Goal: Information Seeking & Learning: Learn about a topic

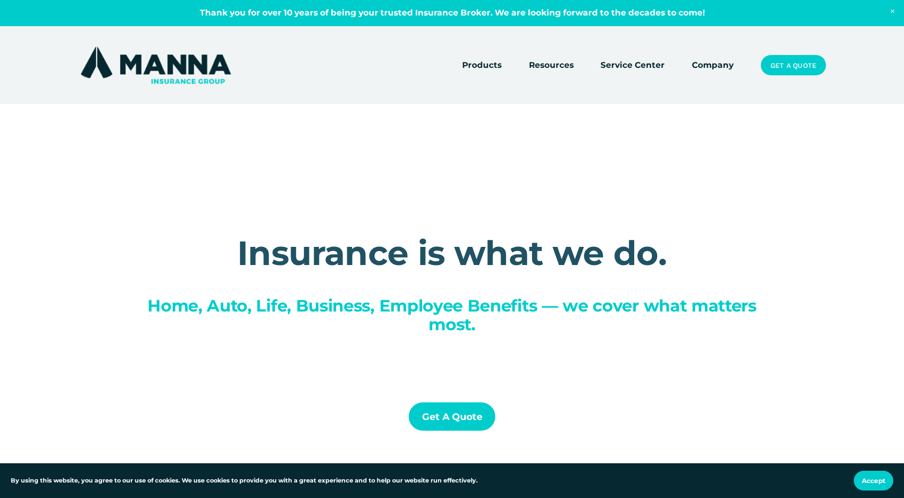
click at [721, 65] on link "Company" at bounding box center [713, 65] width 42 height 15
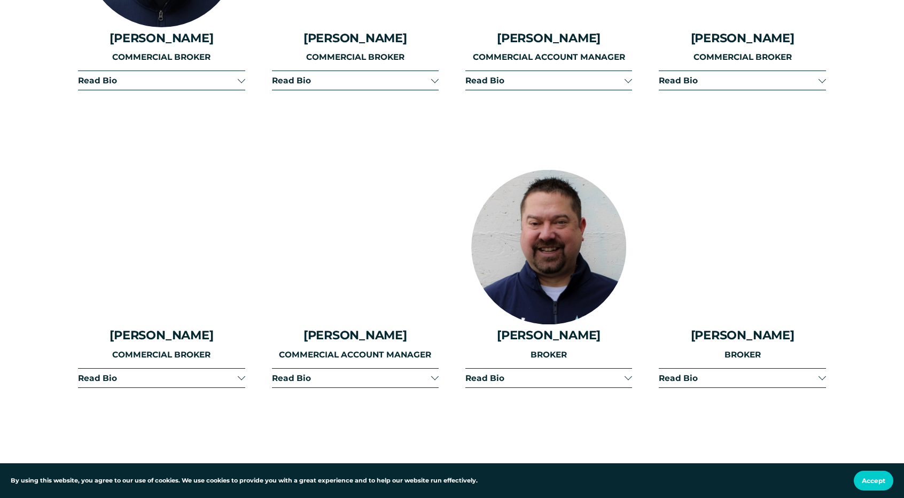
scroll to position [2191, 0]
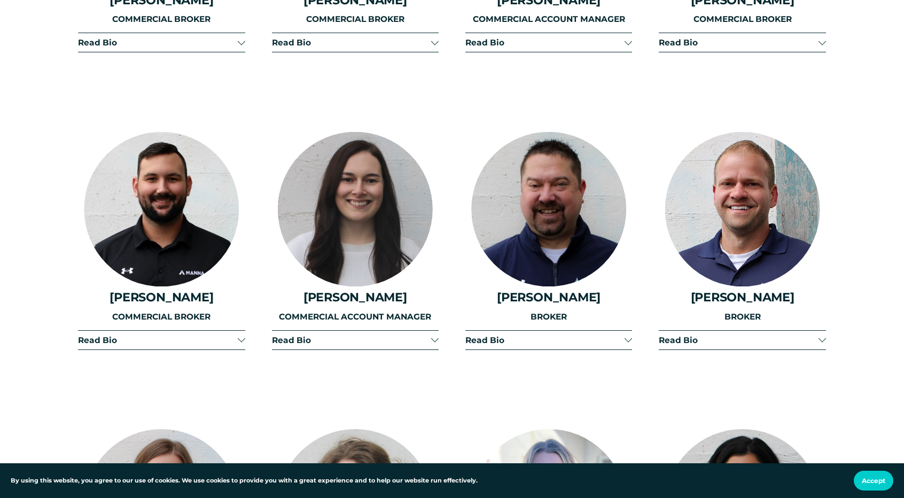
click at [540, 335] on span "Read Bio" at bounding box center [544, 340] width 159 height 10
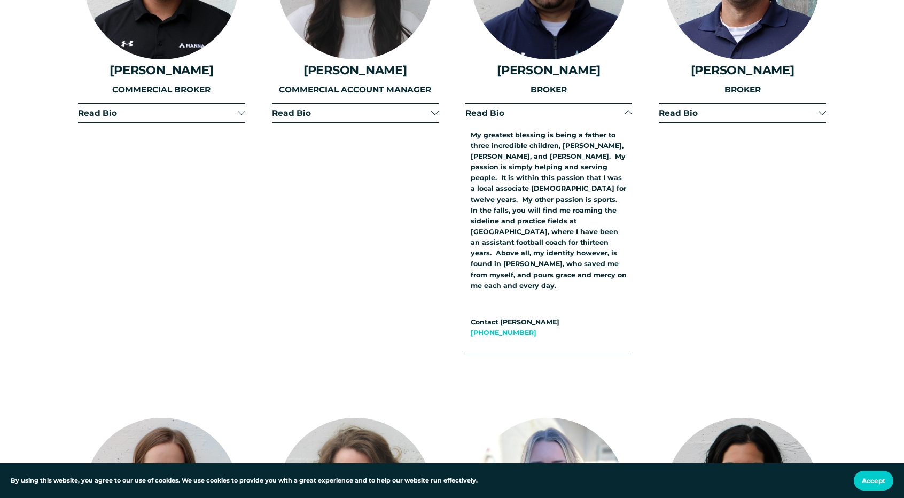
scroll to position [2404, 0]
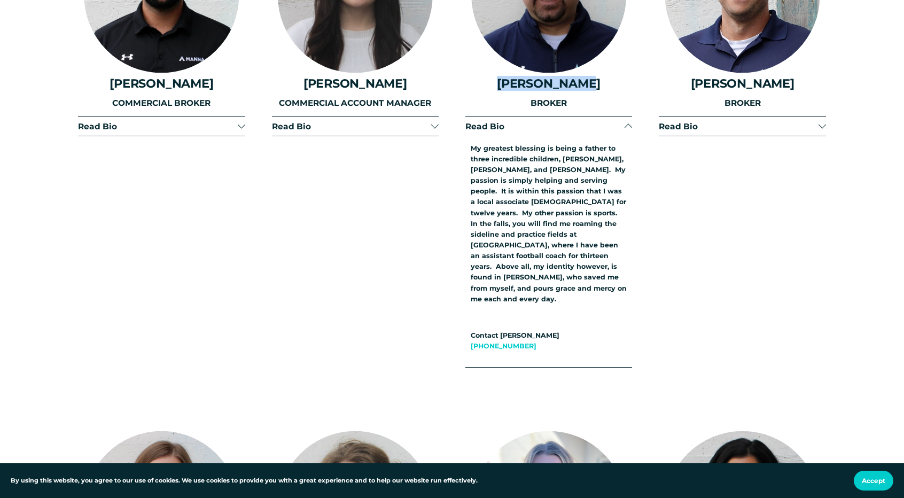
drag, startPoint x: 504, startPoint y: 73, endPoint x: 591, endPoint y: 74, distance: 87.1
click at [591, 76] on h4 "Blake Witman" at bounding box center [548, 83] width 167 height 14
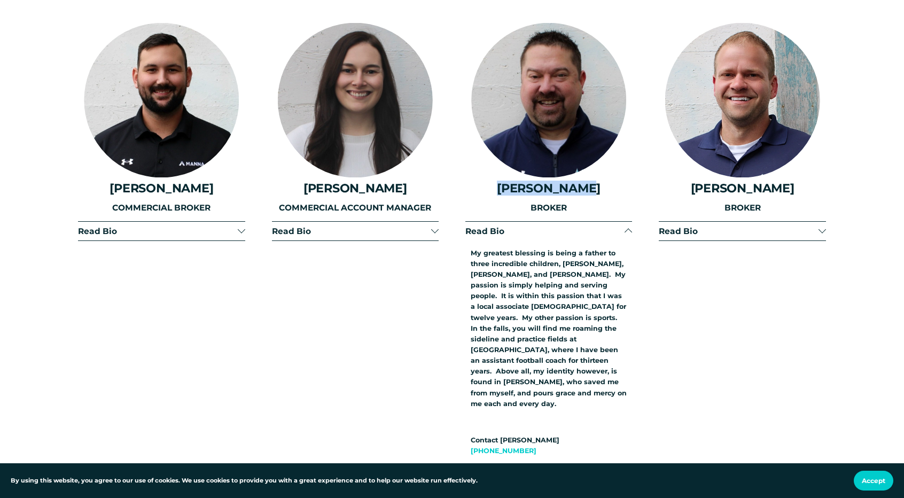
scroll to position [2297, 0]
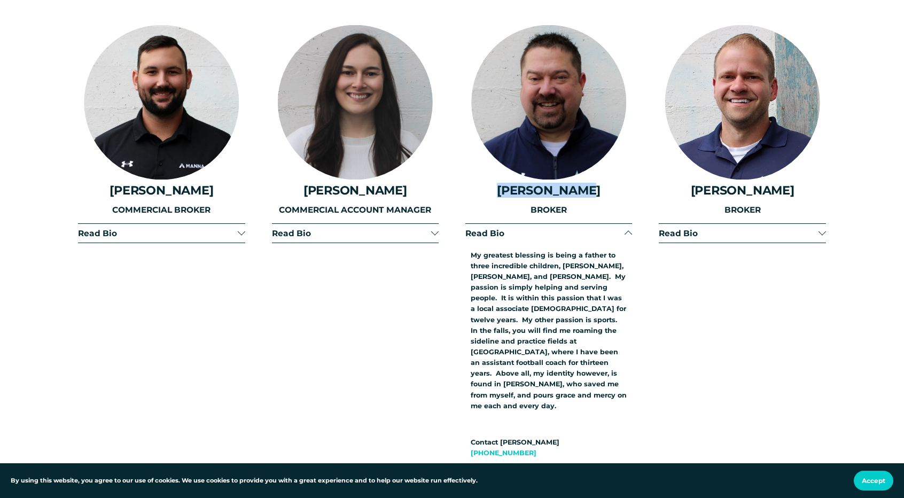
click at [368, 228] on span "Read Bio" at bounding box center [351, 233] width 159 height 10
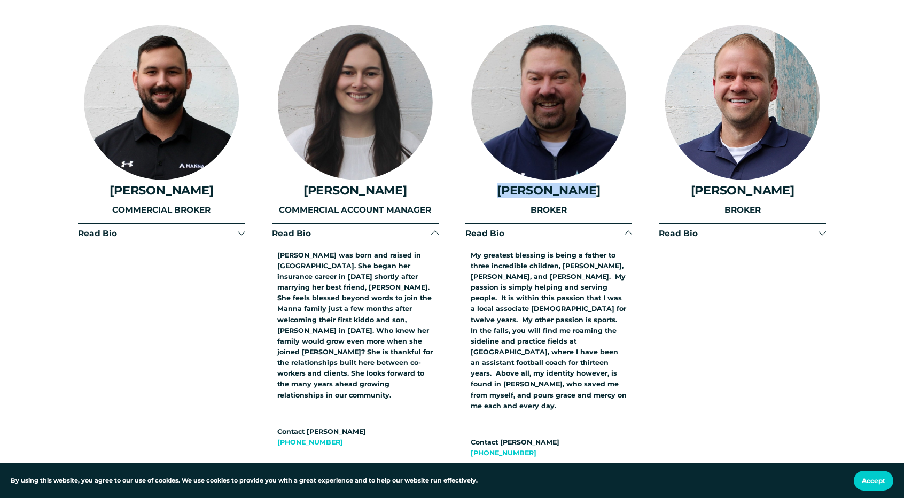
click at [367, 228] on span "Read Bio" at bounding box center [351, 233] width 159 height 10
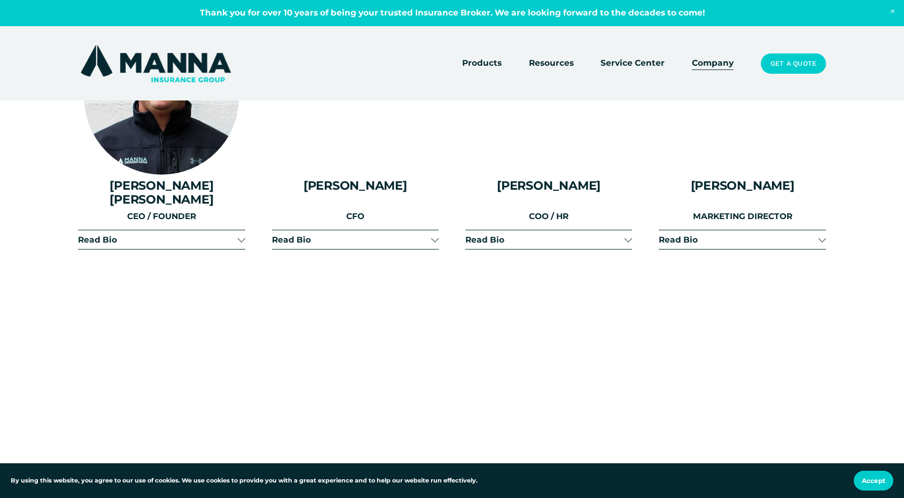
scroll to position [1282, 0]
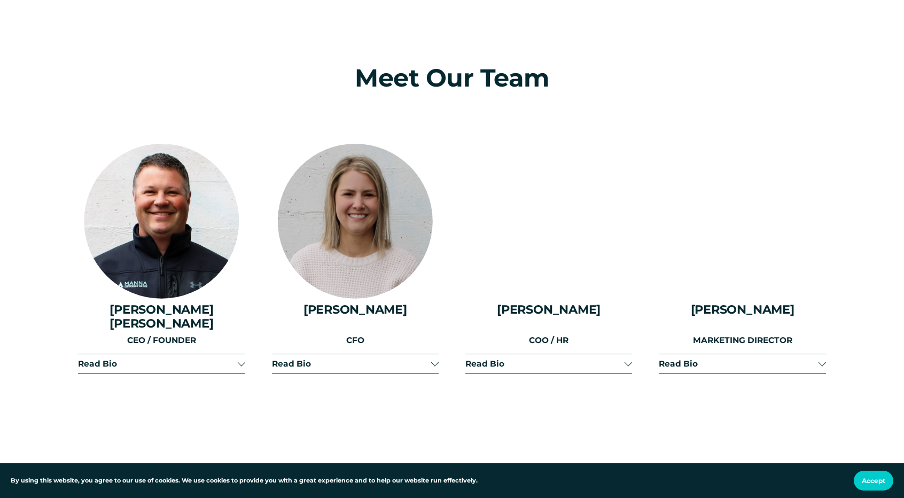
scroll to position [1549, 0]
